Goal: Find specific page/section: Find specific page/section

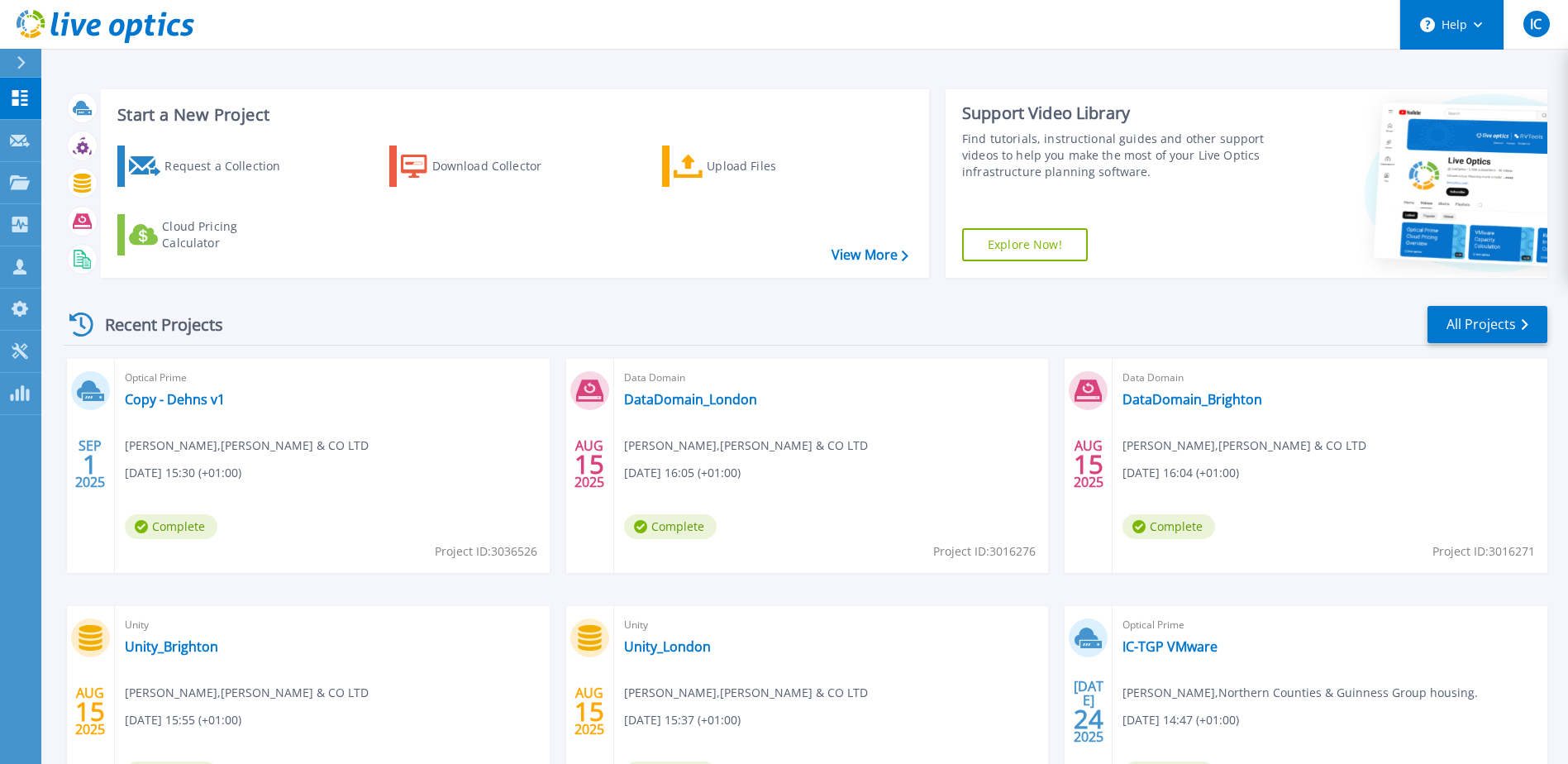
click at [1427, 24] on circle at bounding box center [1427, 25] width 15 height 15
click at [1454, 28] on button "Help" at bounding box center [1452, 25] width 103 height 50
click at [1455, 26] on button "Help" at bounding box center [1452, 25] width 103 height 50
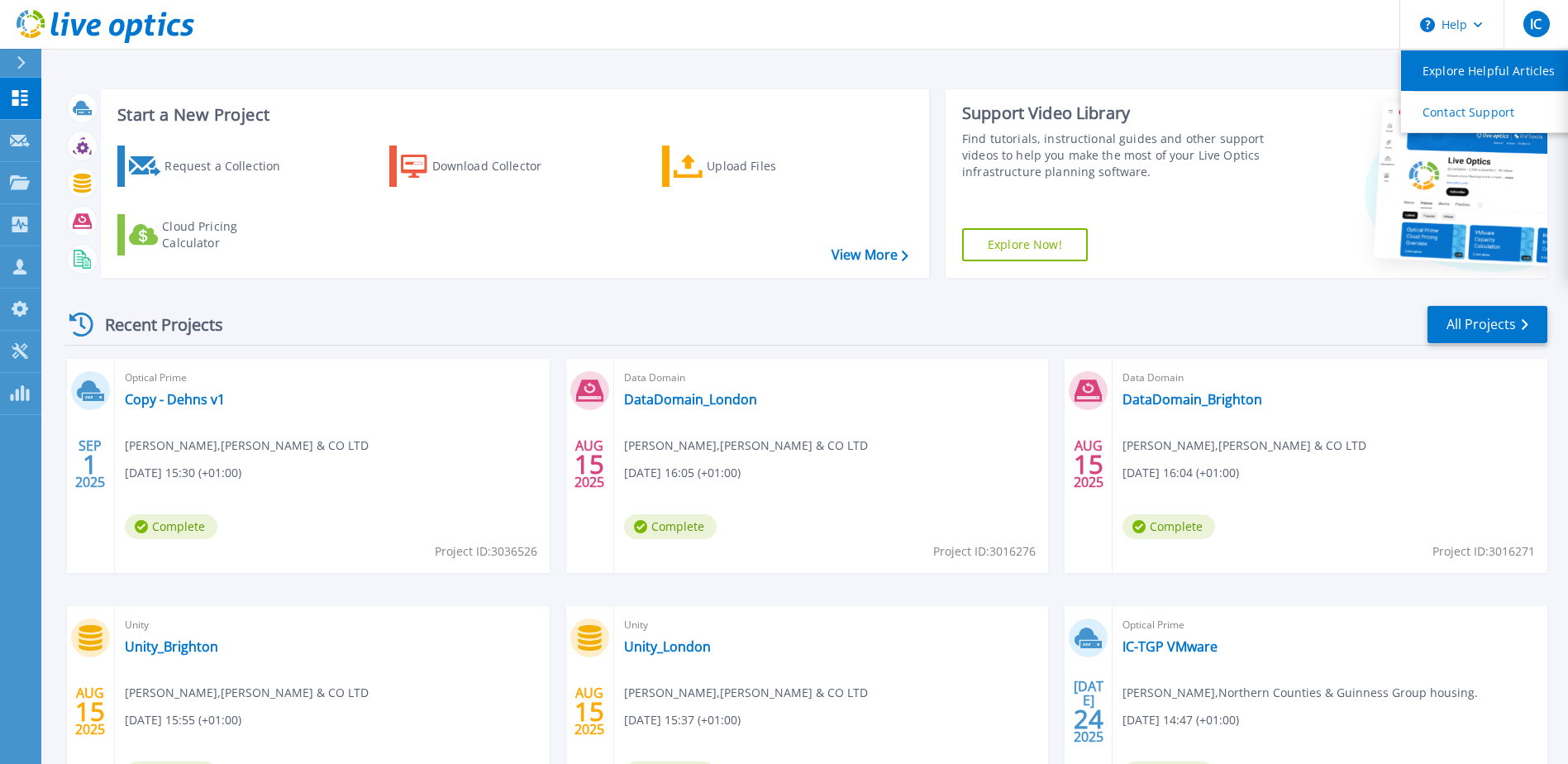
click at [1477, 69] on link "Explore Helpful Articles" at bounding box center [1493, 71] width 185 height 41
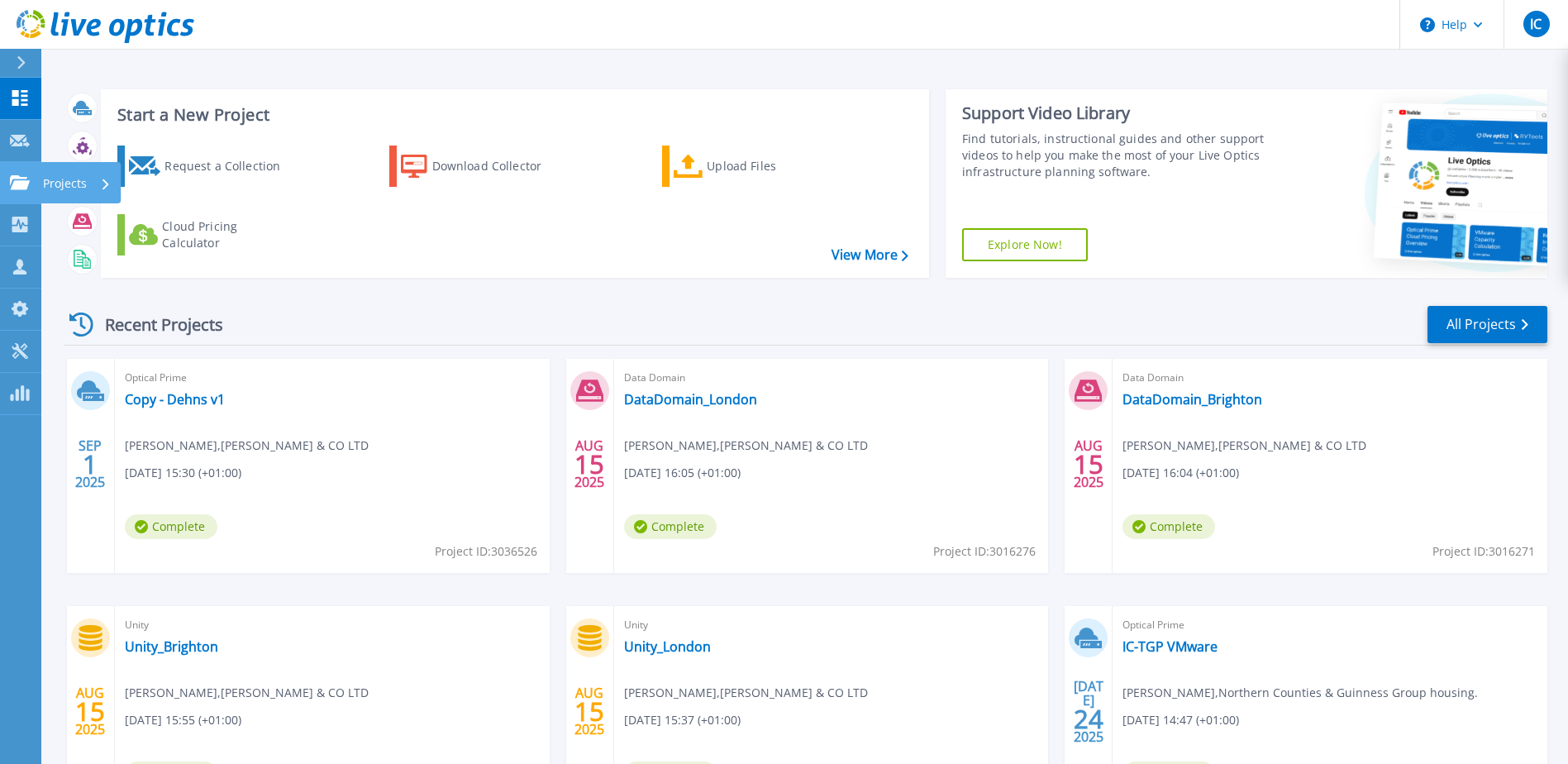
click at [13, 185] on icon at bounding box center [20, 182] width 20 height 14
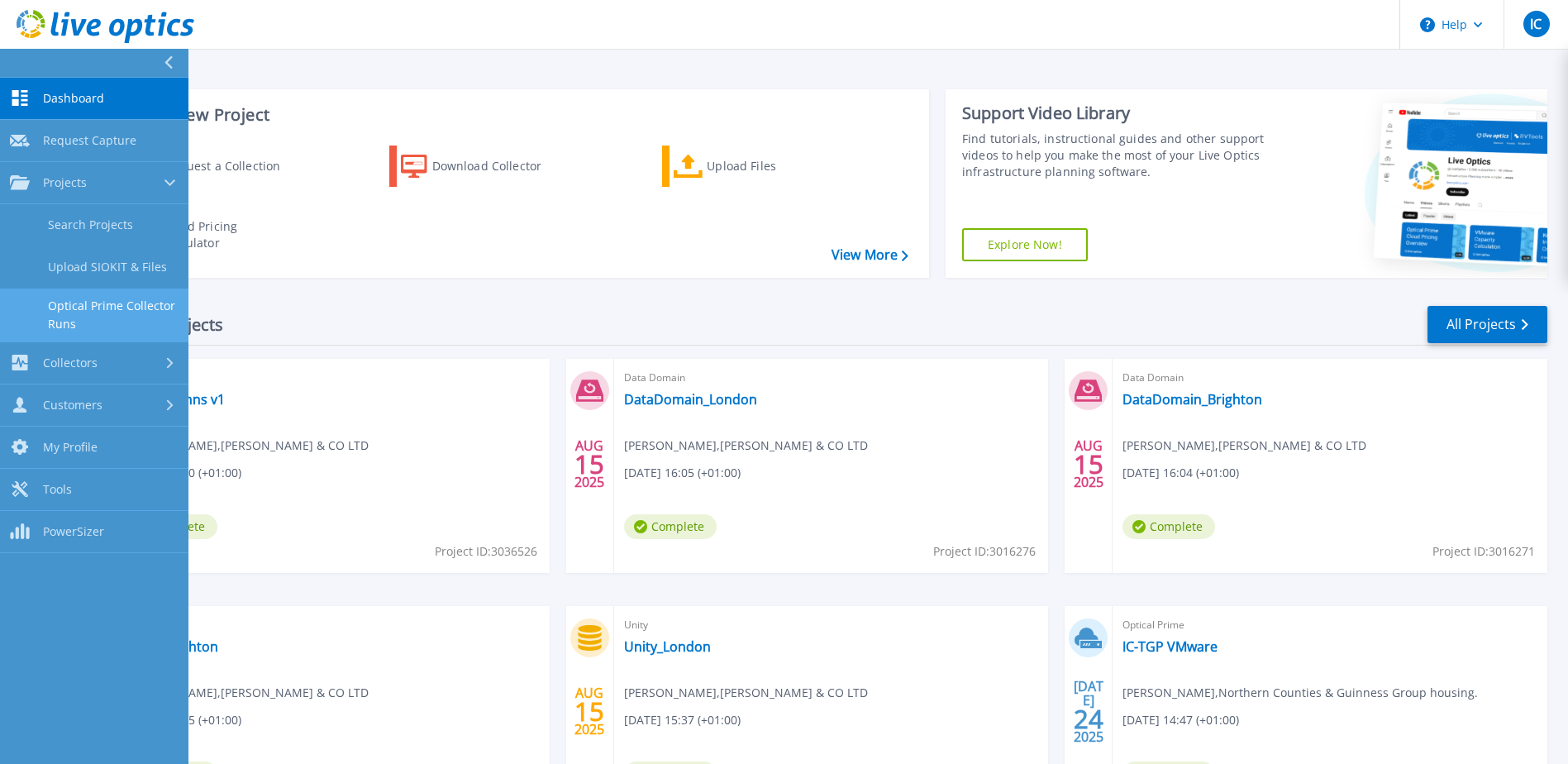
click at [64, 305] on link "Optical Prime Collector Runs" at bounding box center [94, 315] width 188 height 53
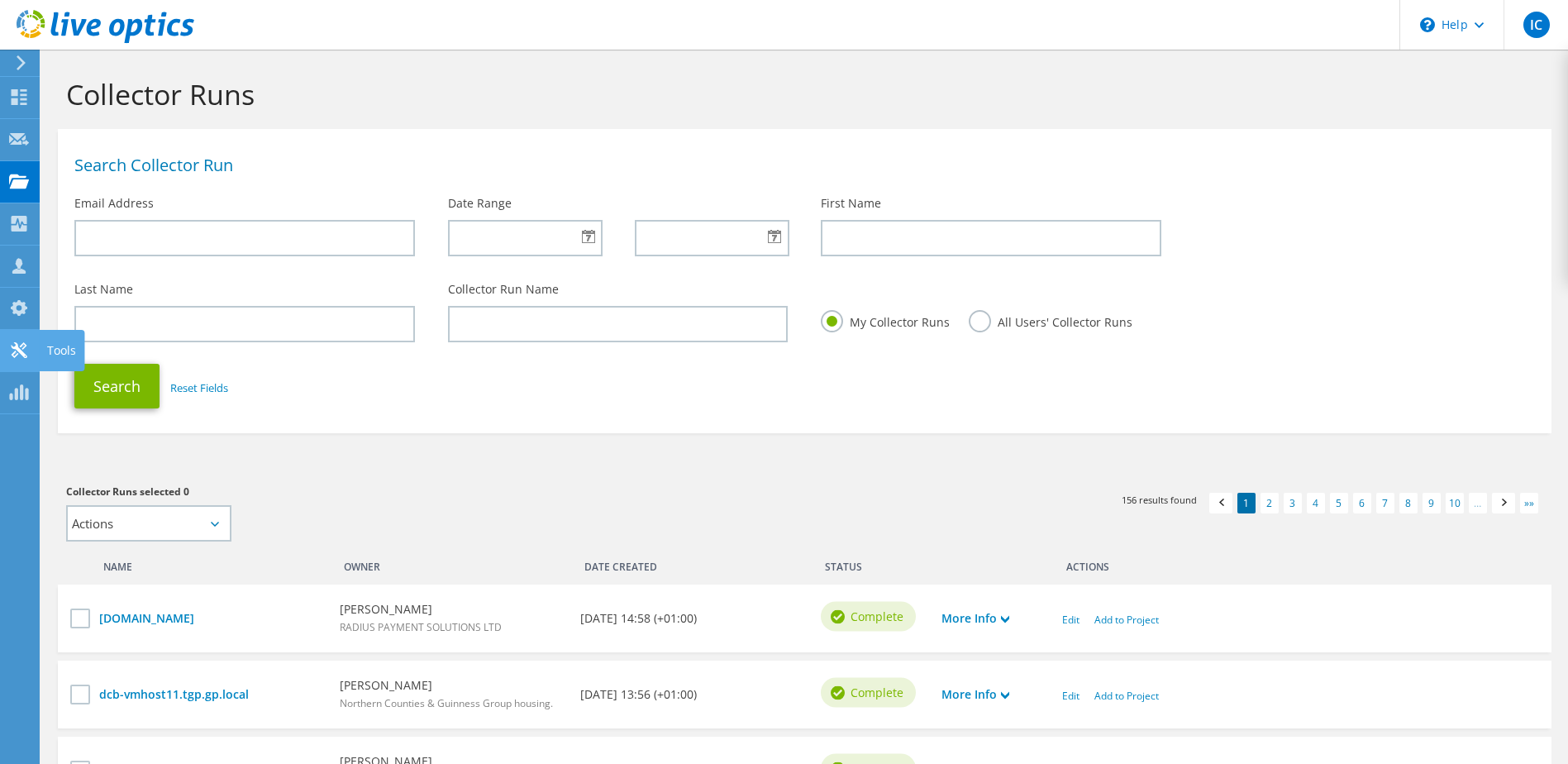
click at [20, 344] on icon at bounding box center [19, 350] width 20 height 16
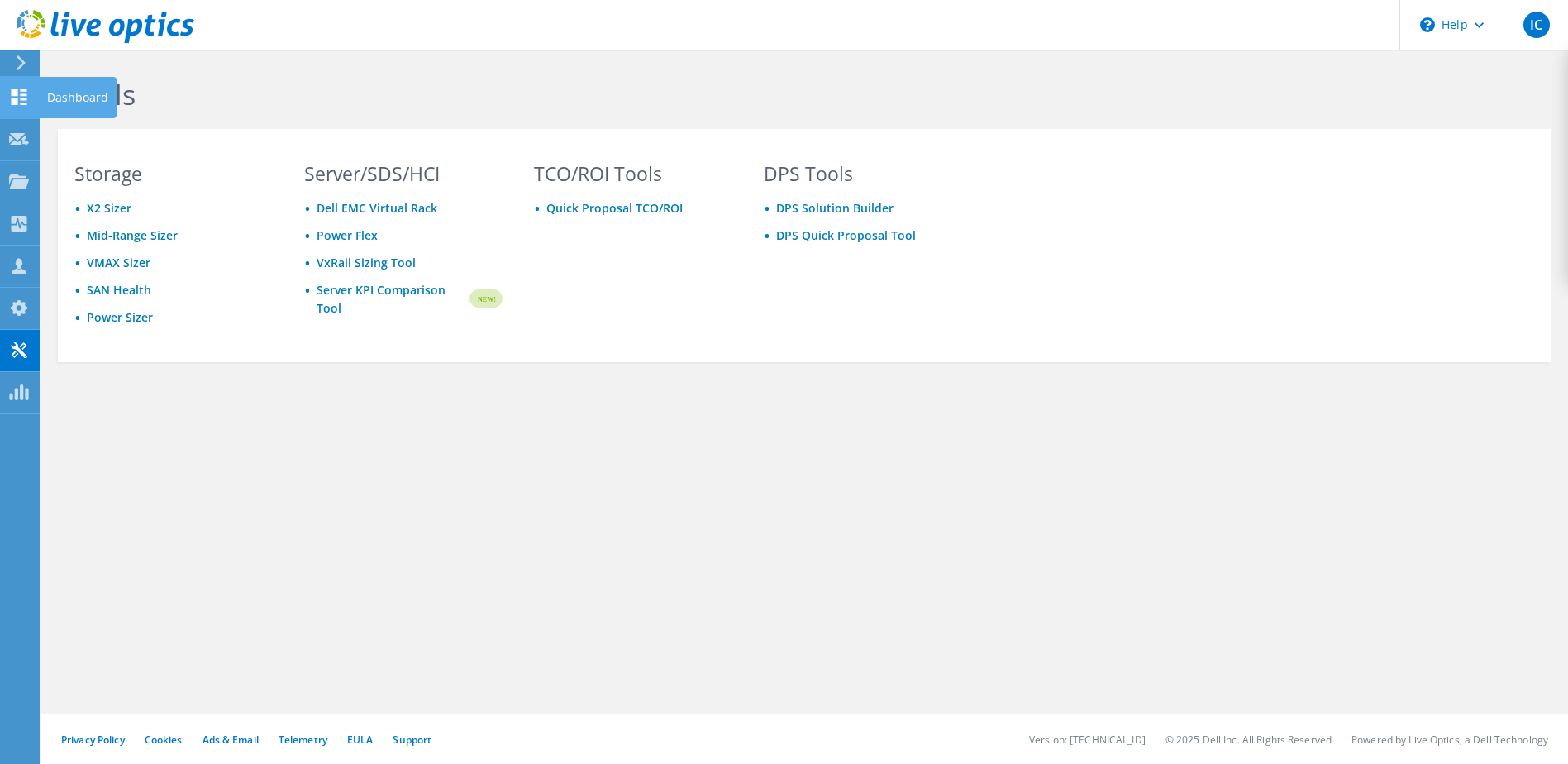
click at [13, 94] on use at bounding box center [20, 98] width 16 height 16
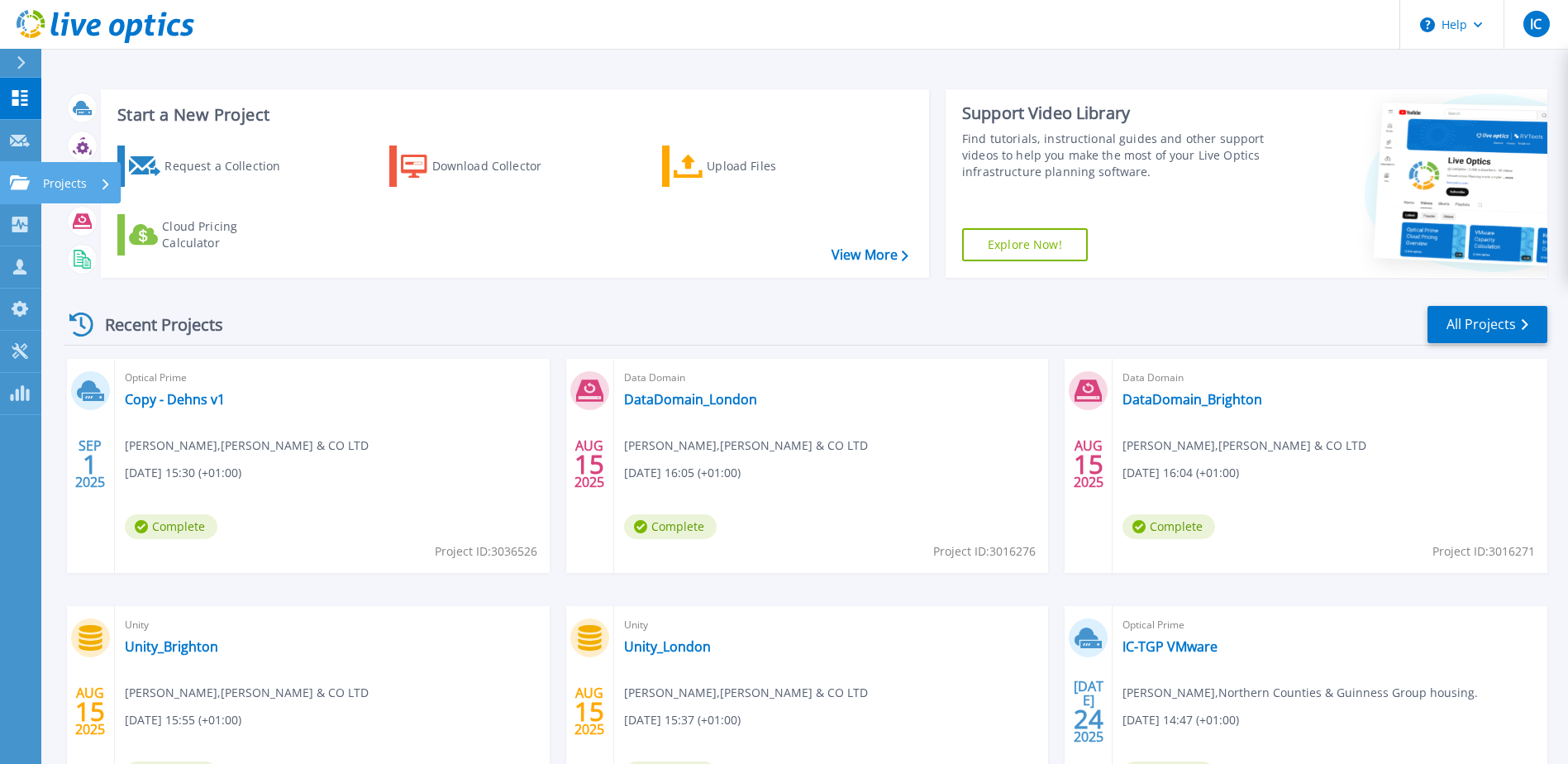
click at [74, 181] on p "Projects" at bounding box center [64, 183] width 44 height 43
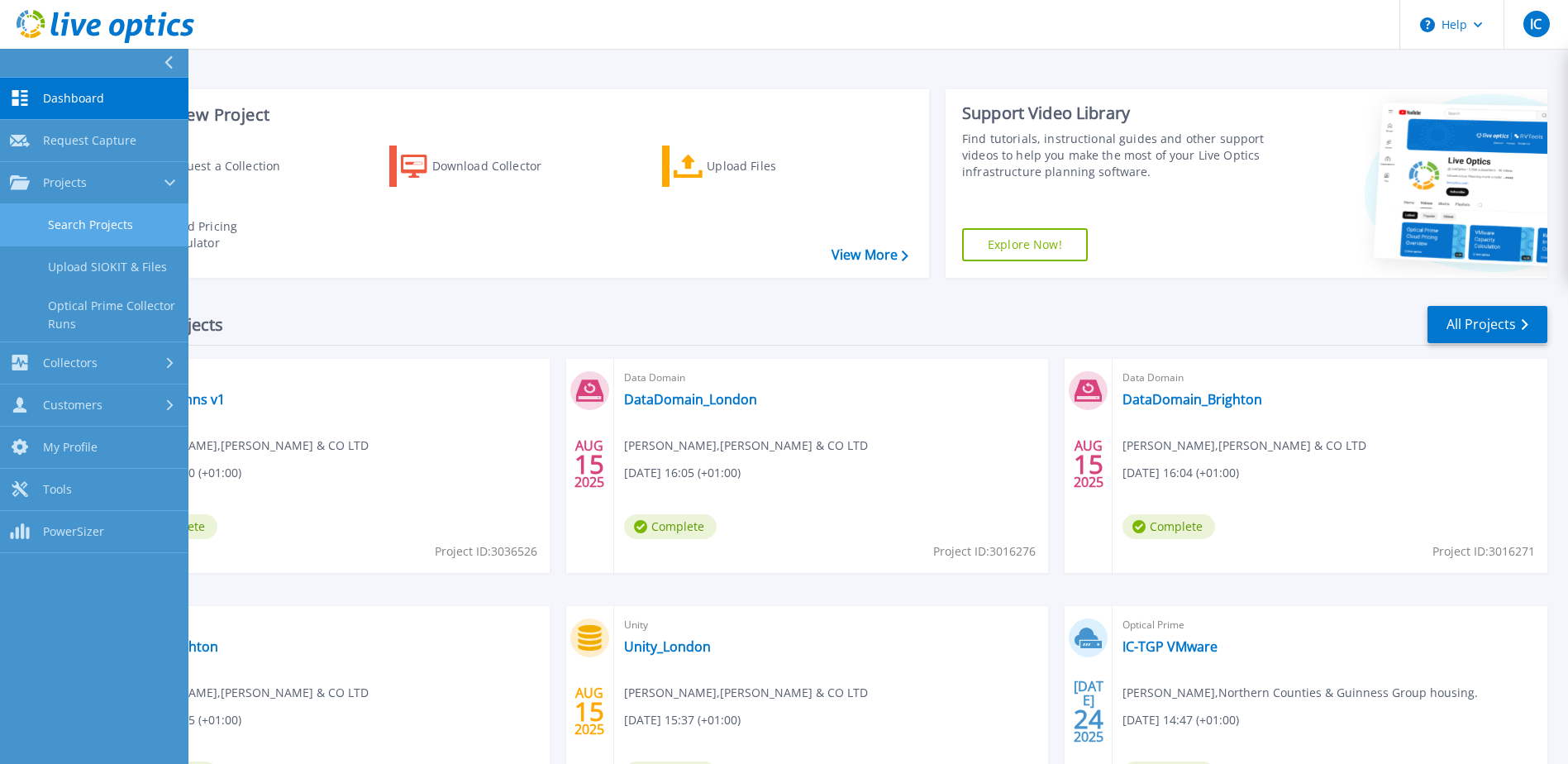
click at [83, 230] on link "Search Projects" at bounding box center [94, 225] width 188 height 42
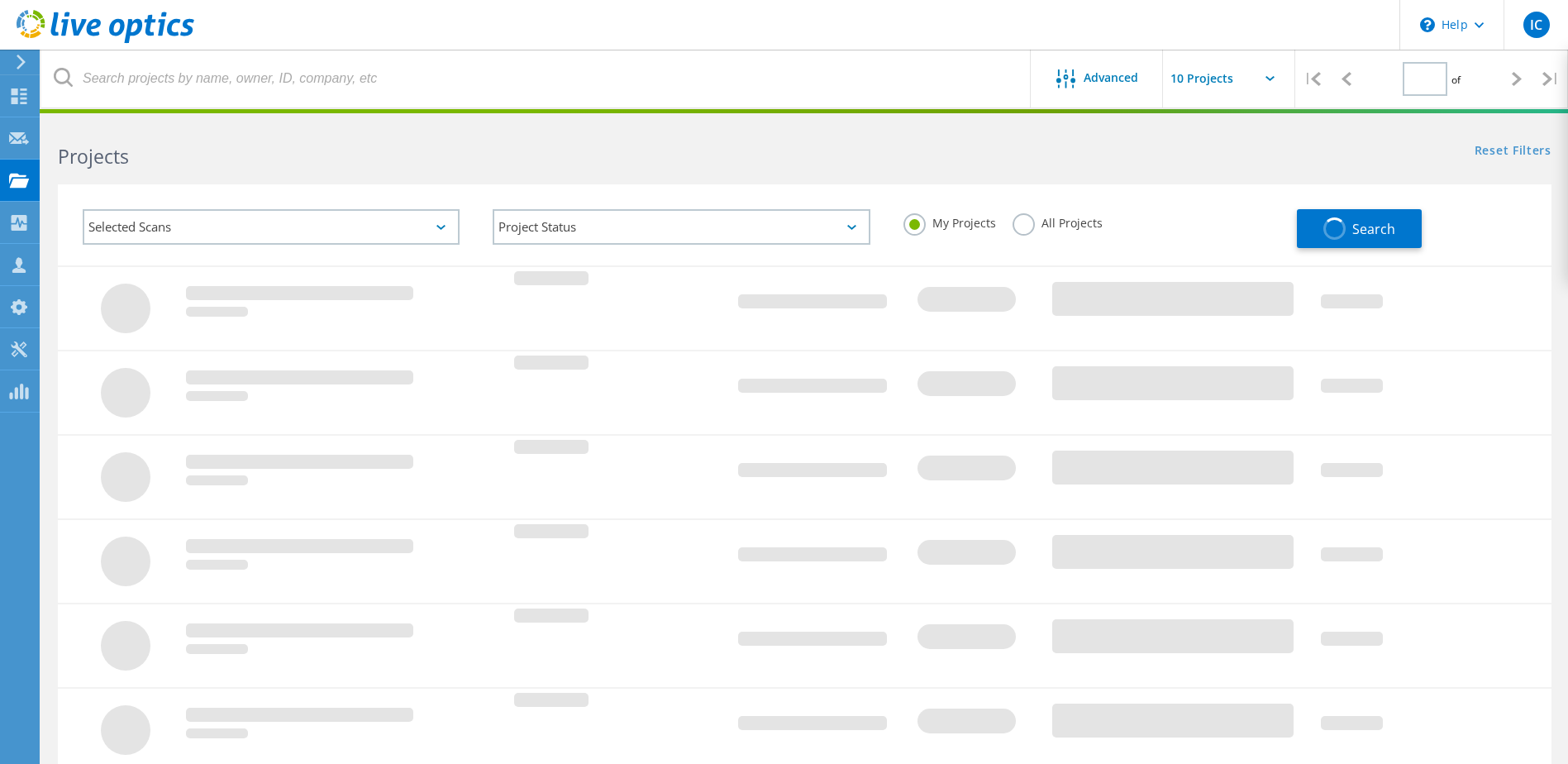
type input "1"
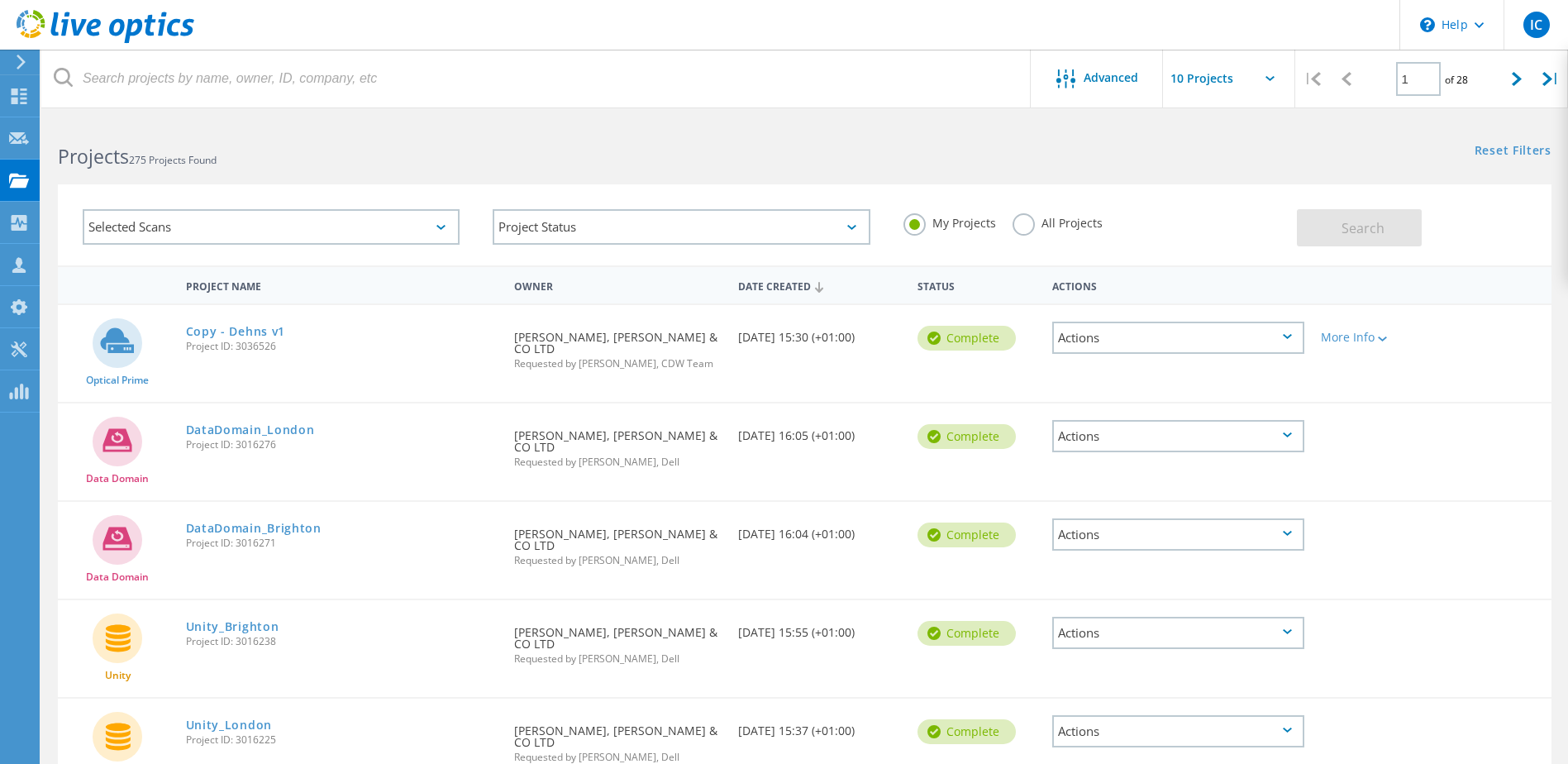
click at [440, 235] on div "Selected Scans" at bounding box center [271, 227] width 376 height 36
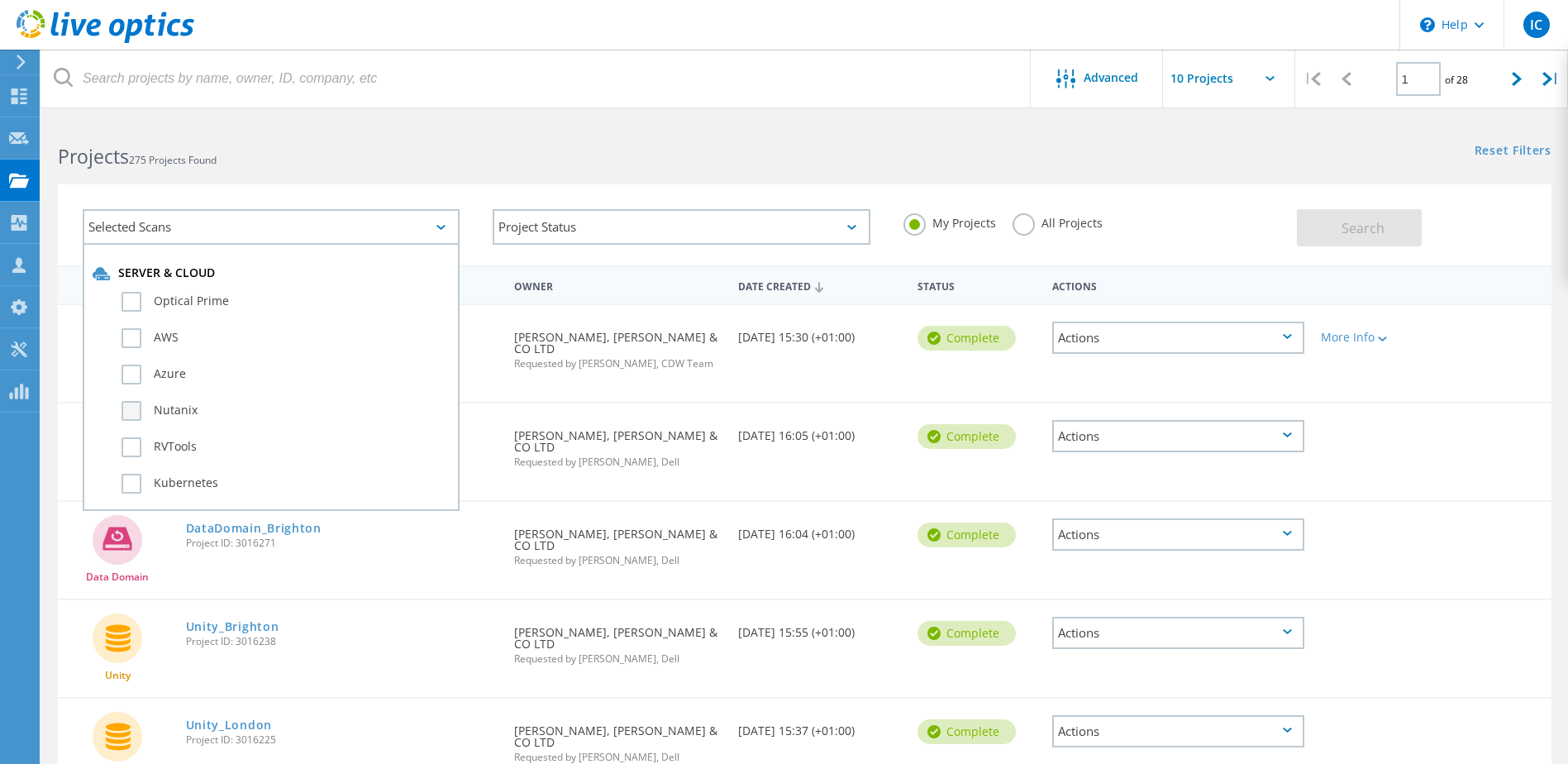
click at [130, 413] on label "Nutanix" at bounding box center [286, 410] width 329 height 20
click at [0, 0] on input "Nutanix" at bounding box center [0, 0] width 0 height 0
click at [1352, 231] on span "Search" at bounding box center [1363, 228] width 43 height 18
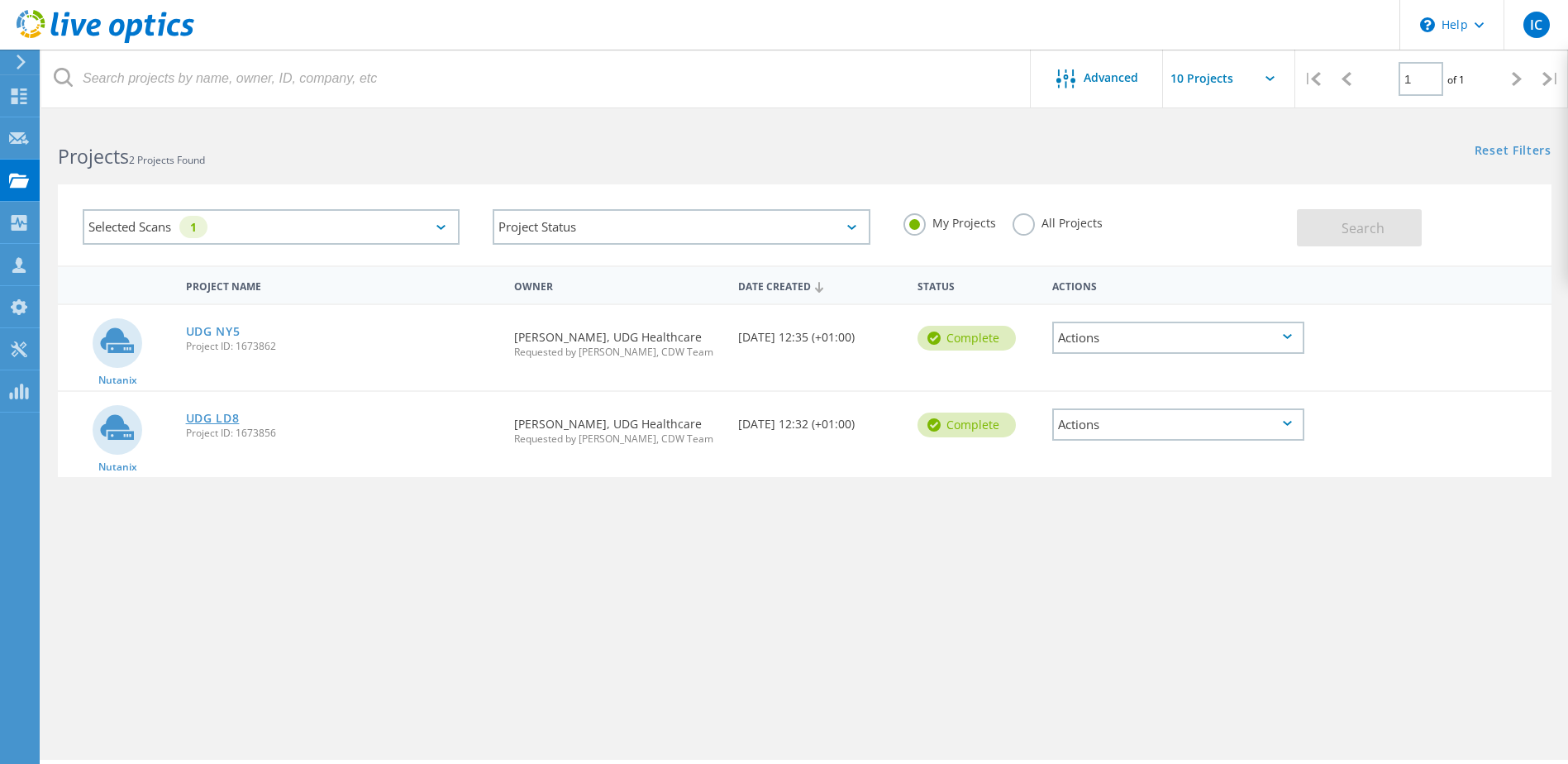
click at [210, 418] on link "UDG LD8" at bounding box center [212, 418] width 54 height 12
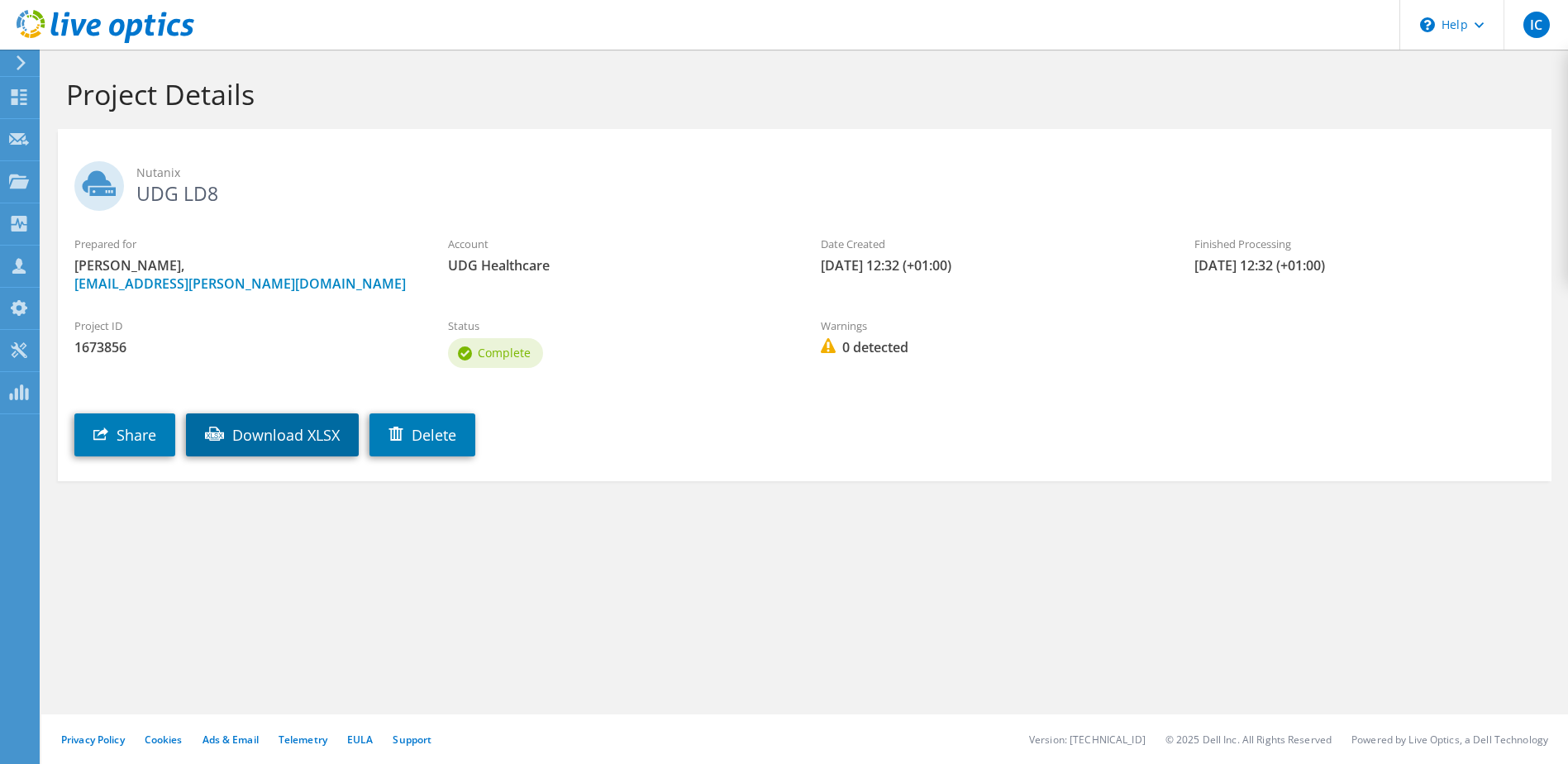
click at [251, 432] on link "Download XLSX" at bounding box center [272, 434] width 173 height 43
